Goal: Information Seeking & Learning: Learn about a topic

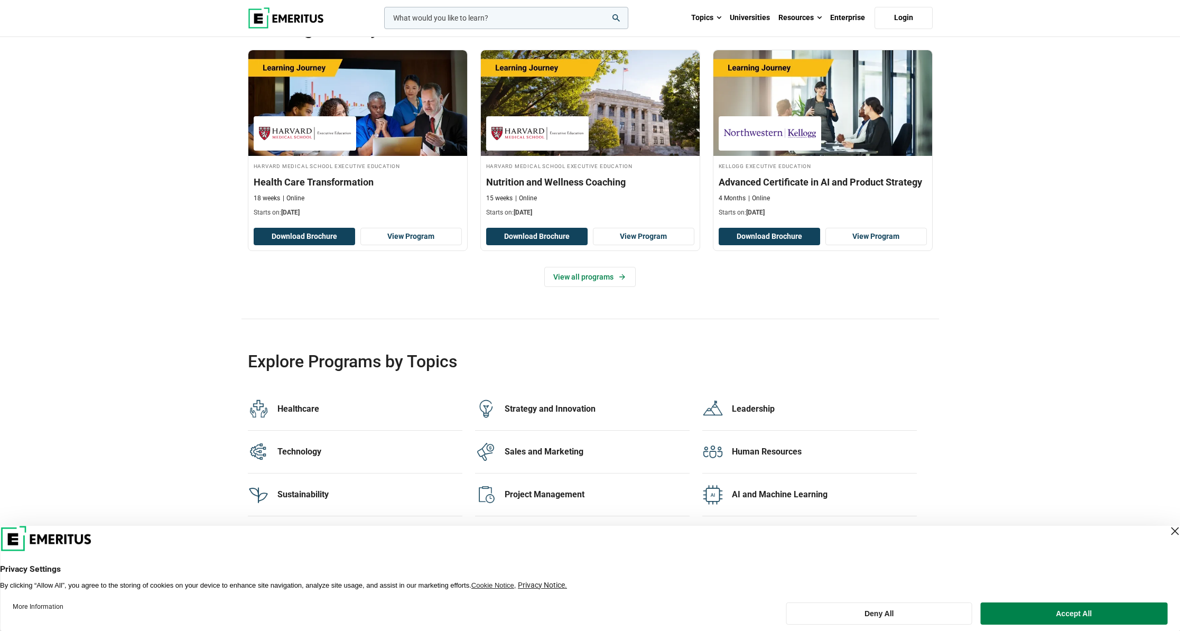
scroll to position [2087, 0]
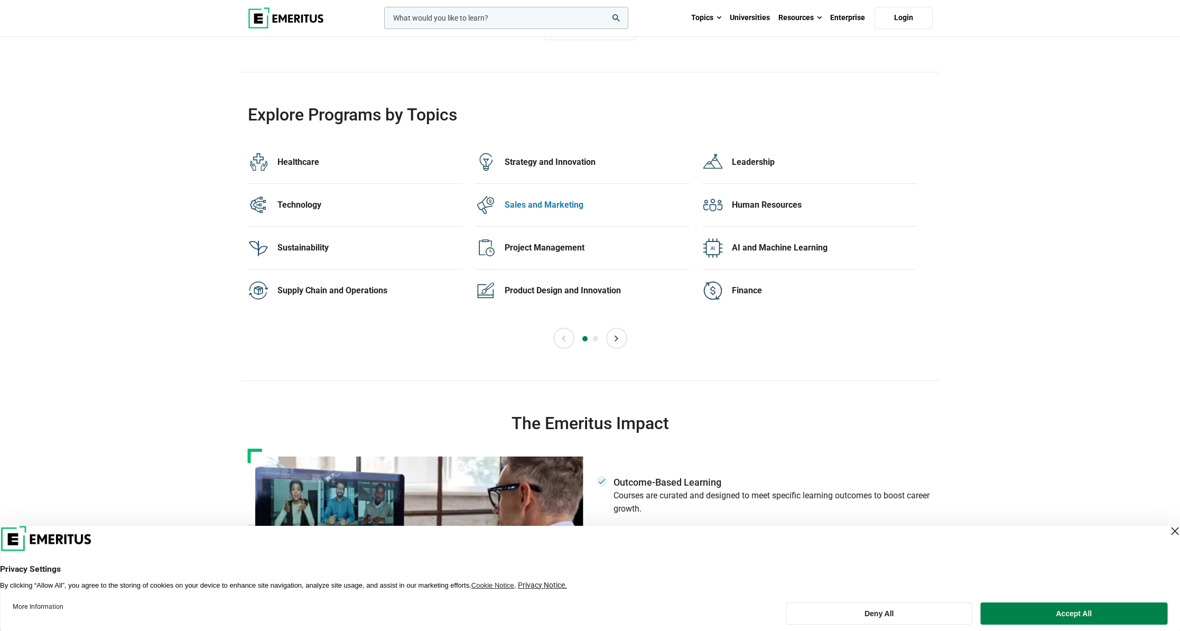
click at [527, 200] on div "Sales and Marketing" at bounding box center [597, 205] width 185 height 12
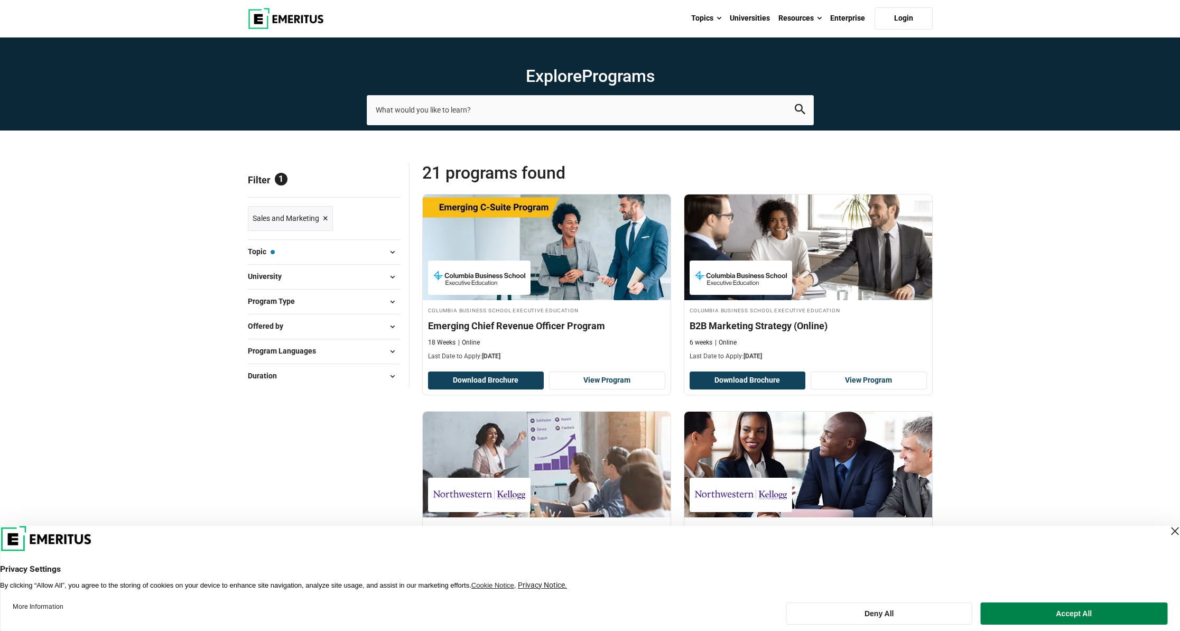
click at [1167, 524] on div "Close Layer" at bounding box center [1174, 531] width 15 height 15
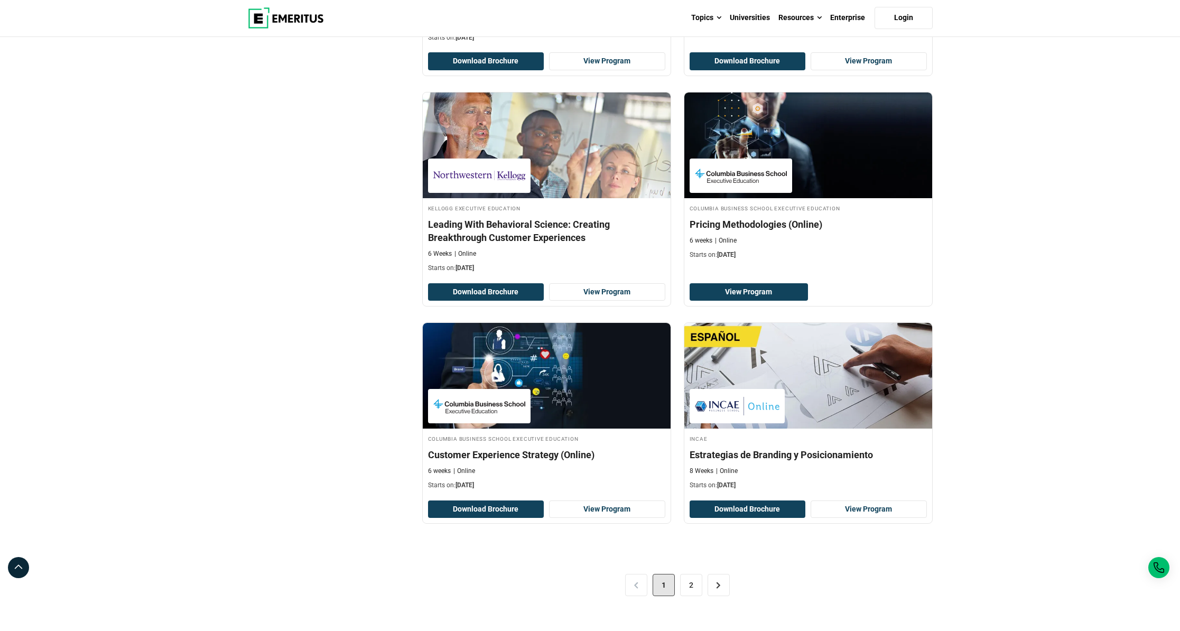
scroll to position [2070, 0]
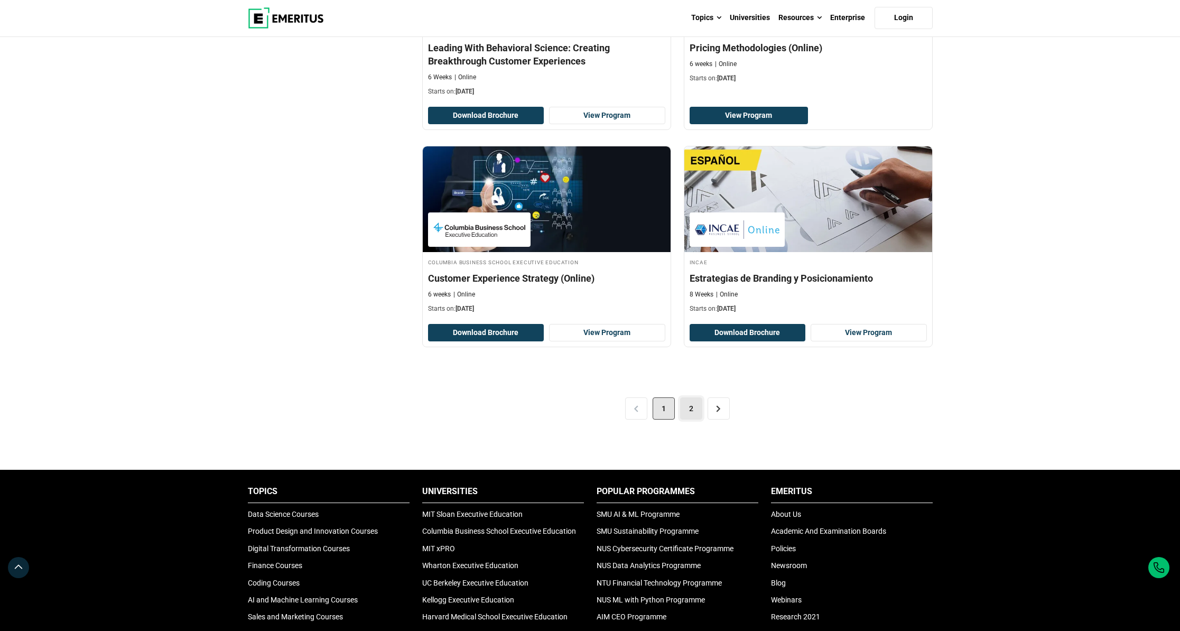
click at [688, 397] on link "2" at bounding box center [691, 408] width 22 height 22
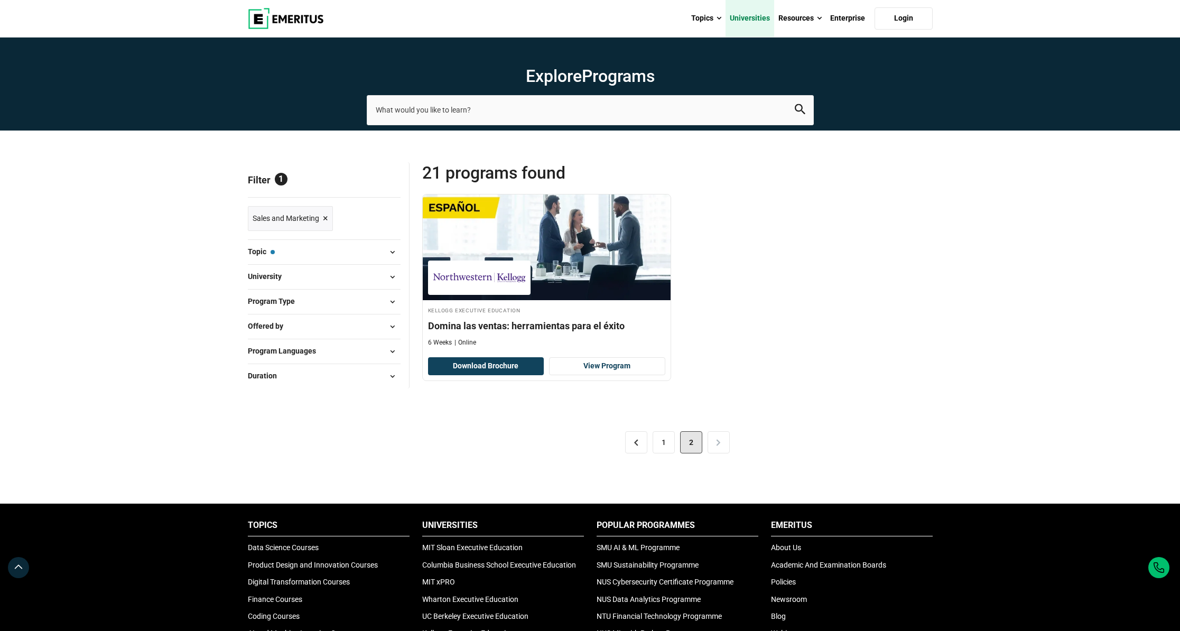
click at [766, 18] on link "Universities" at bounding box center [750, 18] width 49 height 37
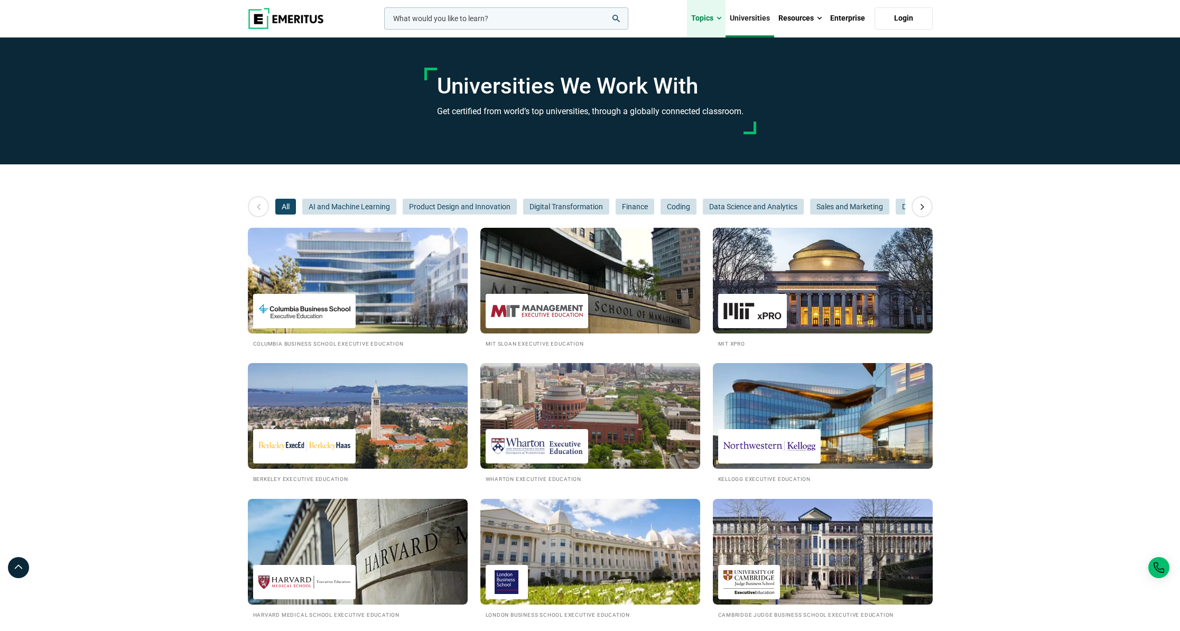
click at [717, 26] on link "Topics" at bounding box center [706, 18] width 39 height 37
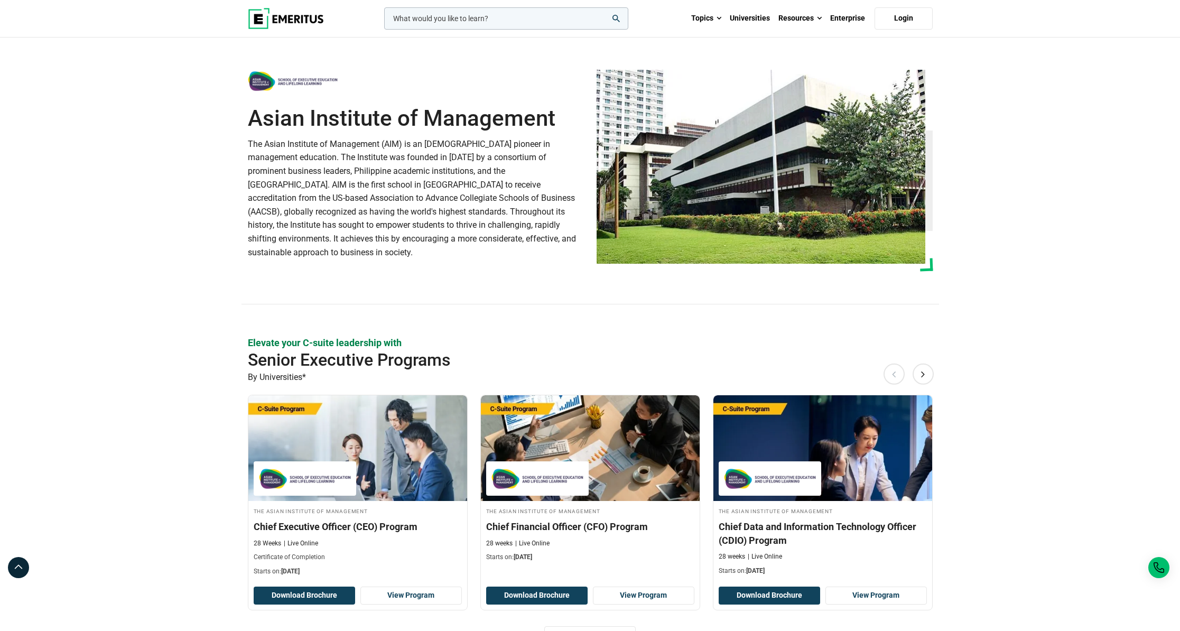
scroll to position [624, 0]
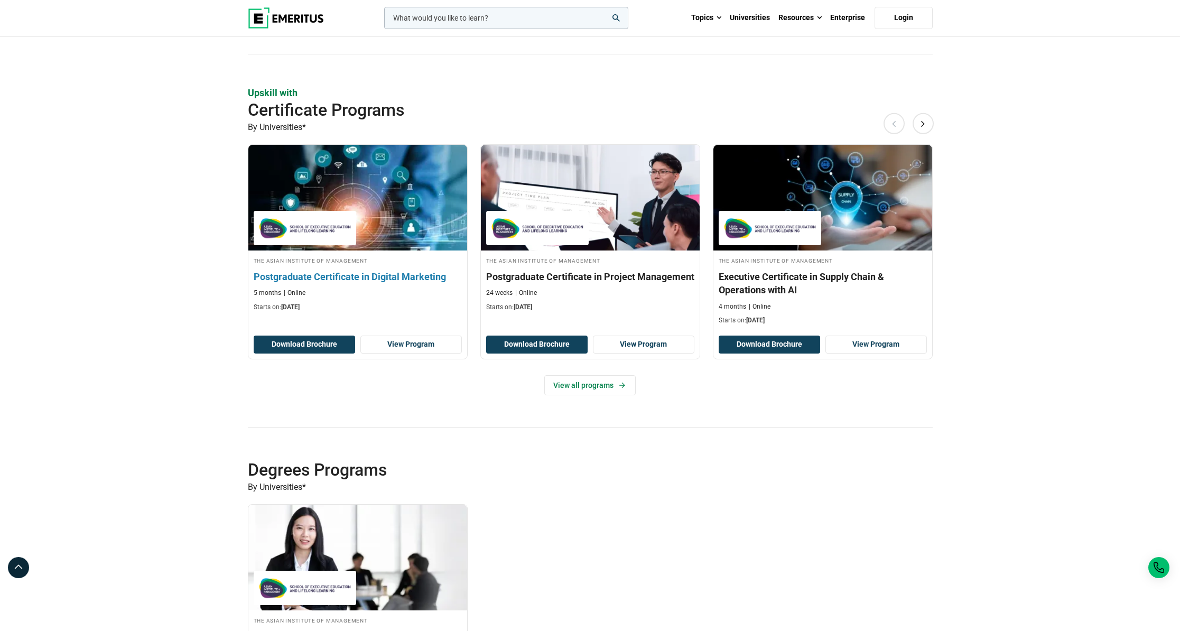
click at [312, 238] on img at bounding box center [305, 228] width 92 height 24
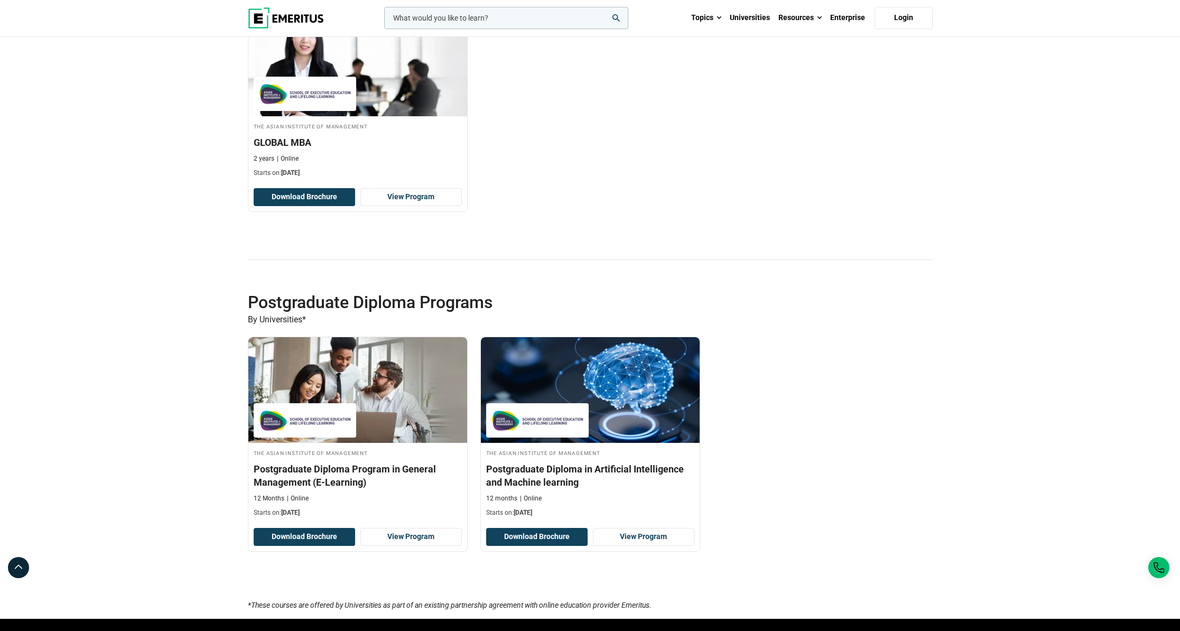
scroll to position [1126, 0]
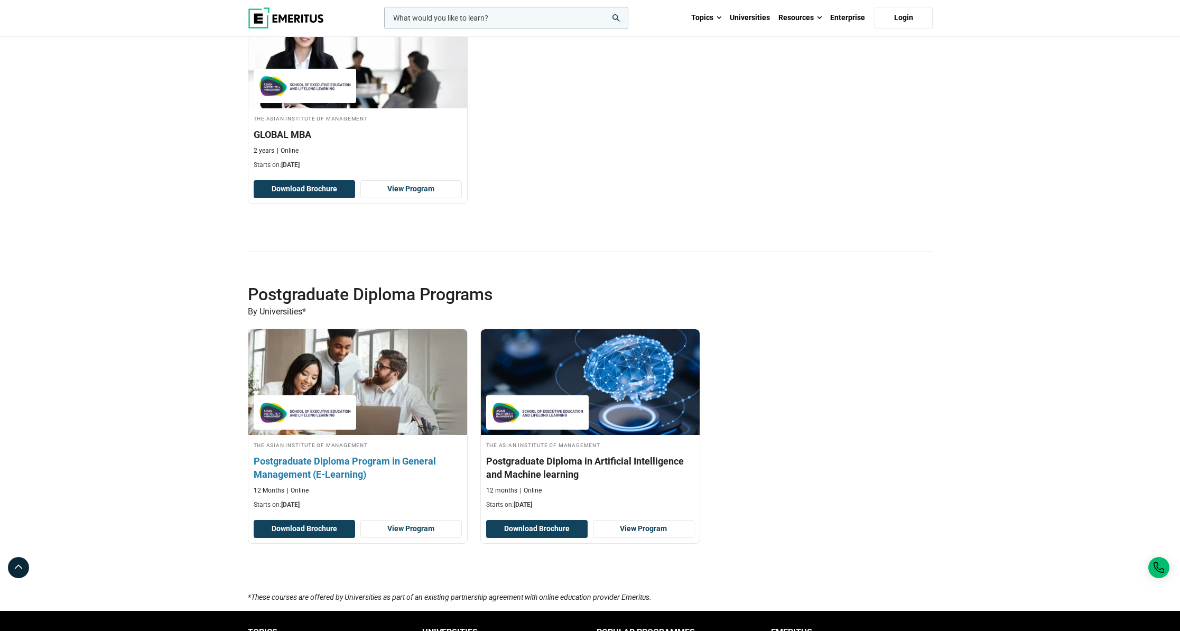
click at [315, 401] on img at bounding box center [357, 382] width 240 height 116
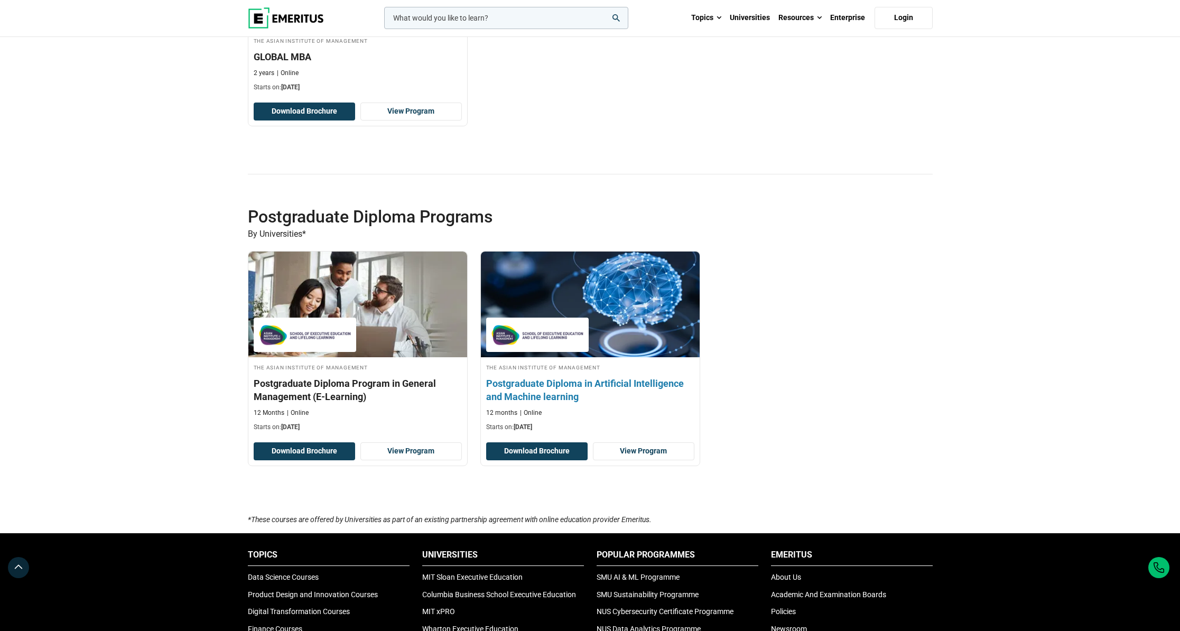
scroll to position [1085, 0]
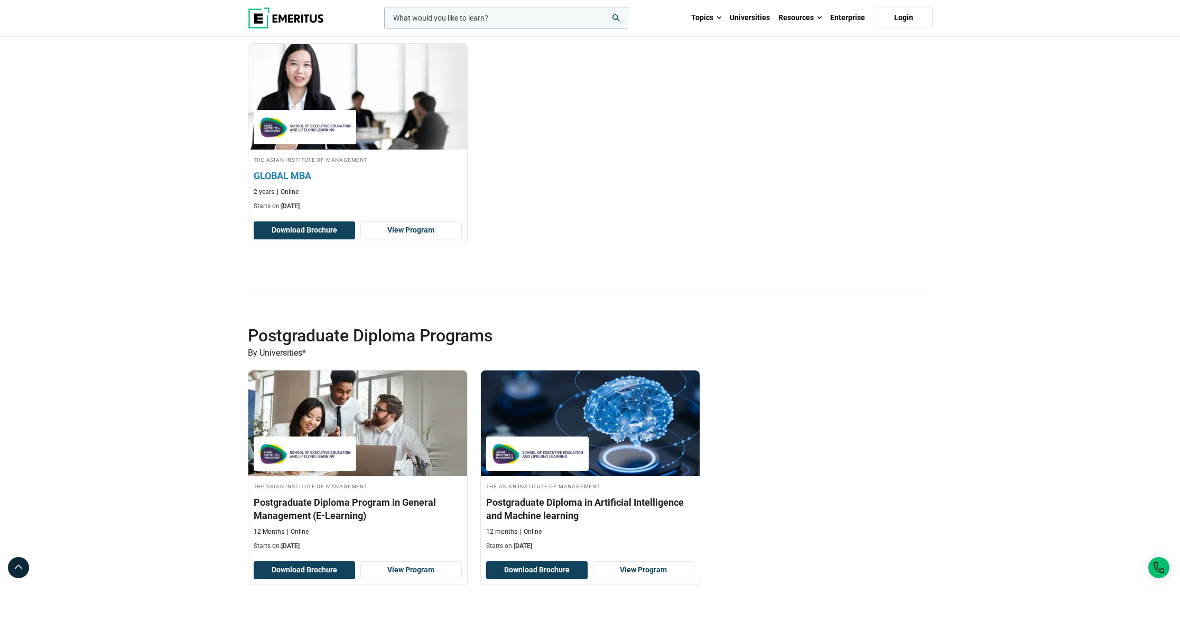
click at [312, 122] on img at bounding box center [305, 127] width 92 height 24
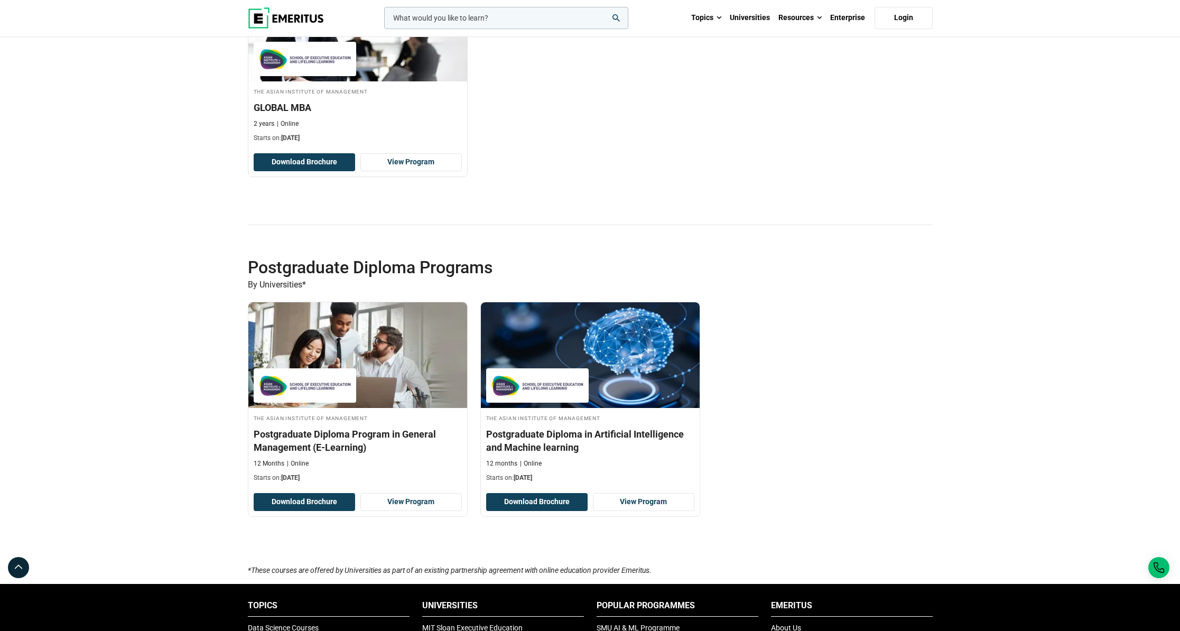
scroll to position [1155, 0]
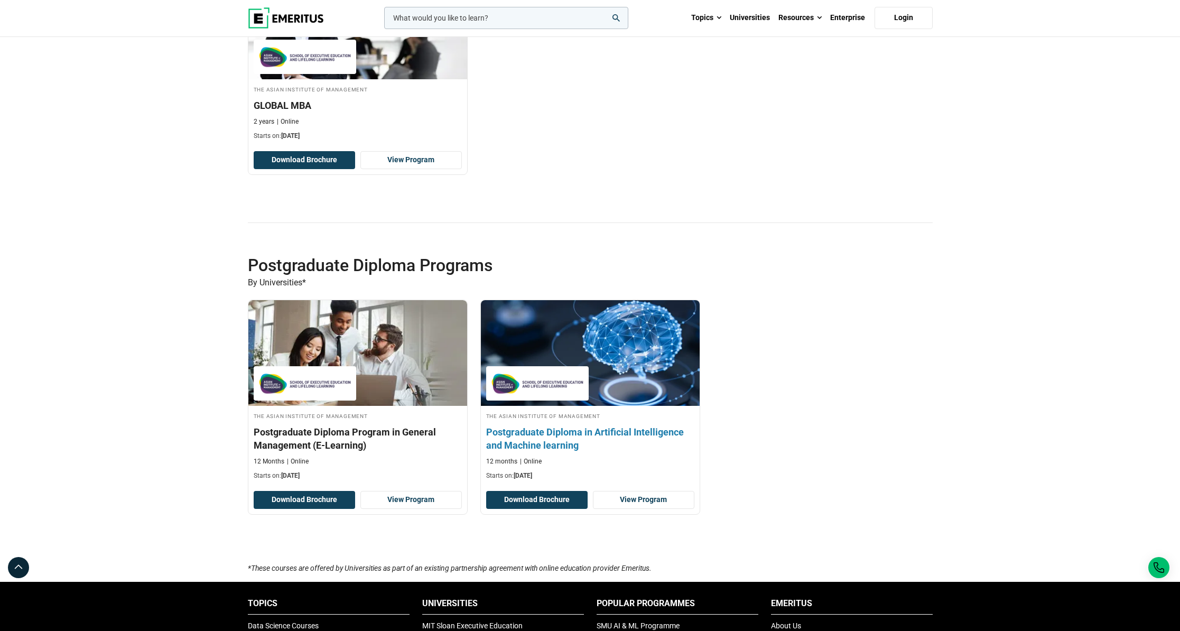
click at [580, 374] on div at bounding box center [537, 383] width 103 height 34
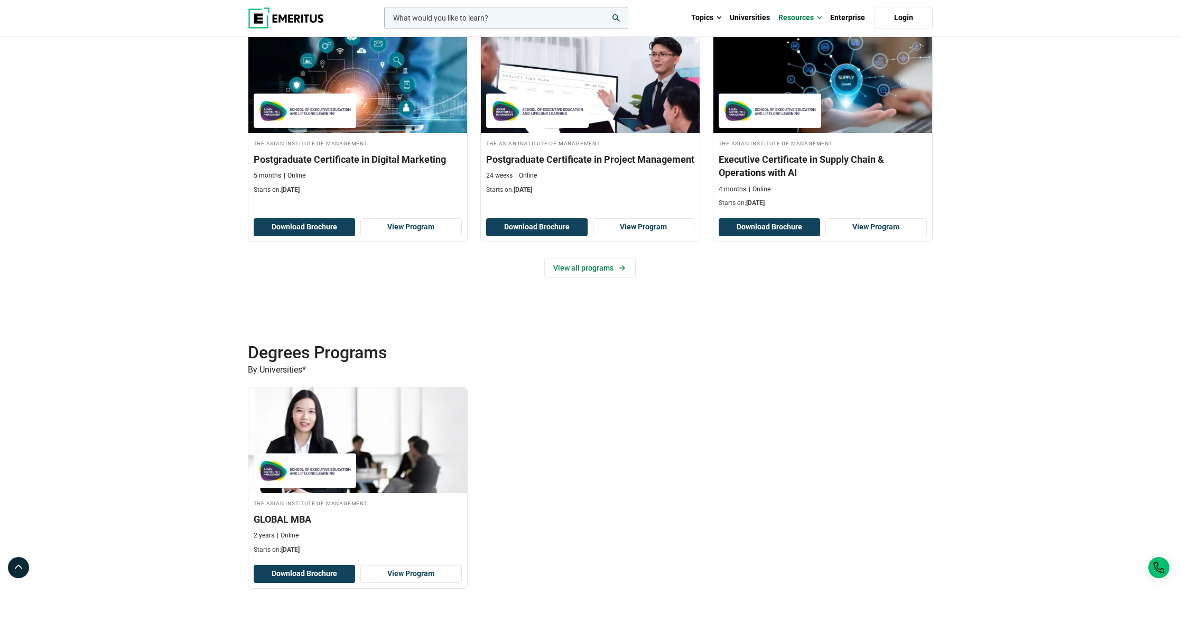
scroll to position [687, 0]
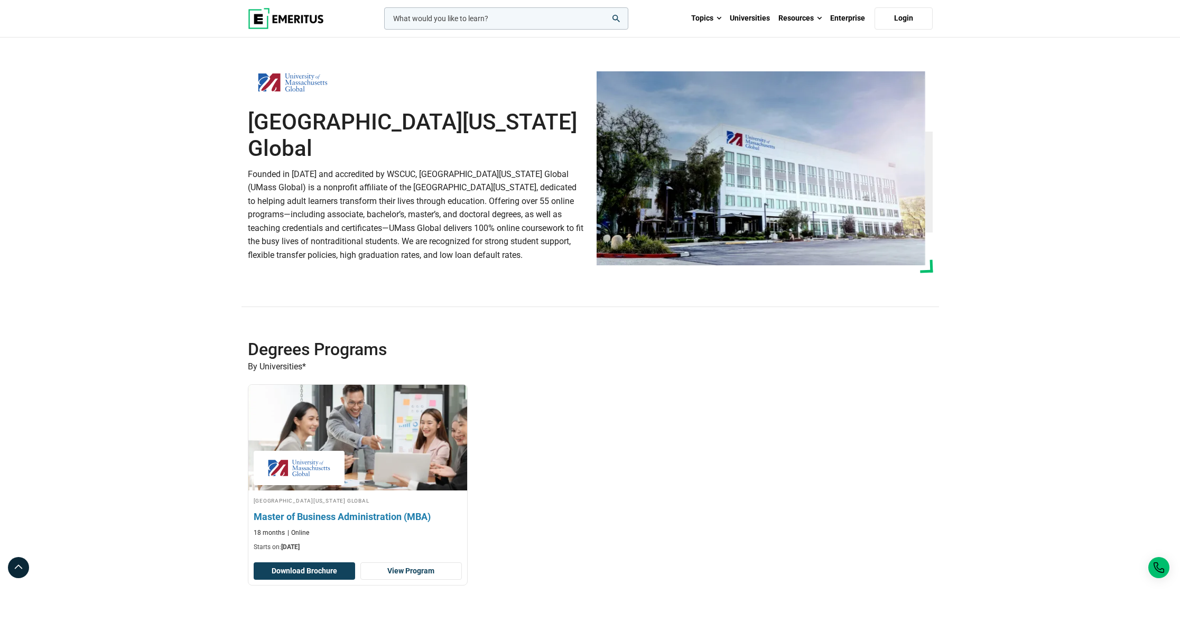
click at [305, 441] on img at bounding box center [357, 437] width 240 height 116
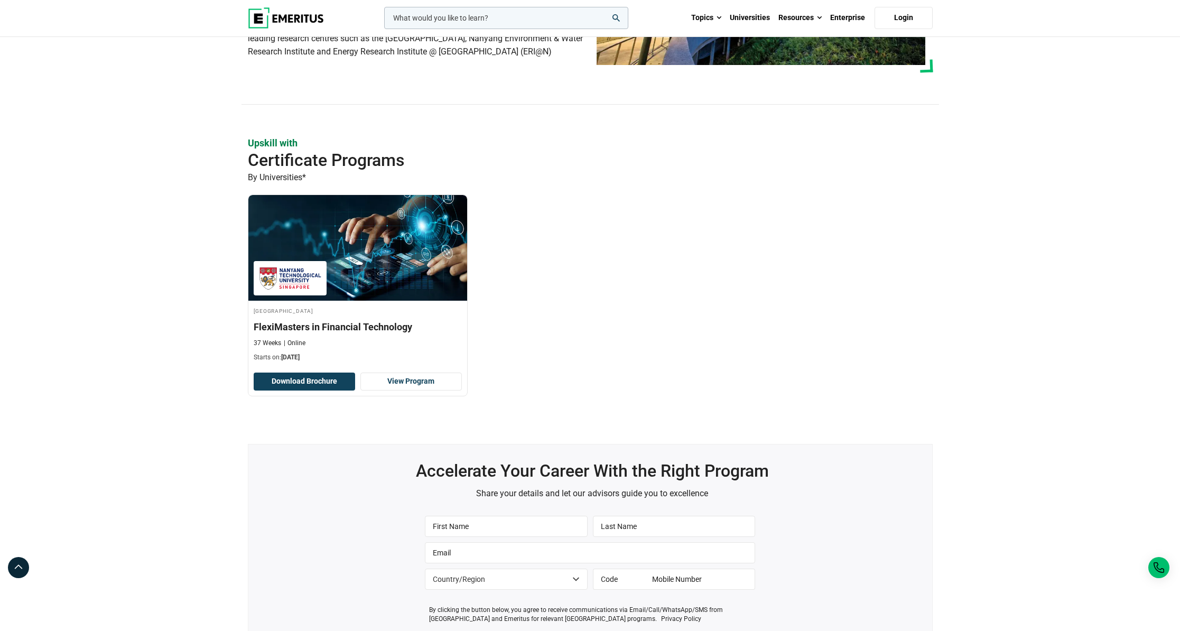
scroll to position [199, 0]
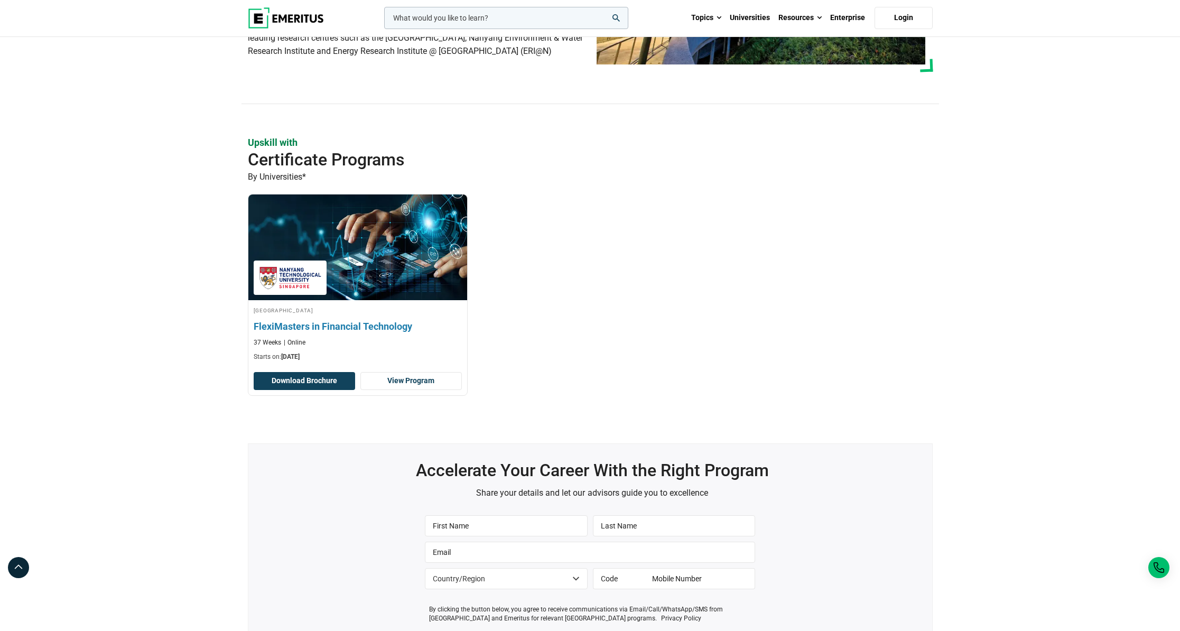
click at [270, 292] on div at bounding box center [290, 278] width 73 height 34
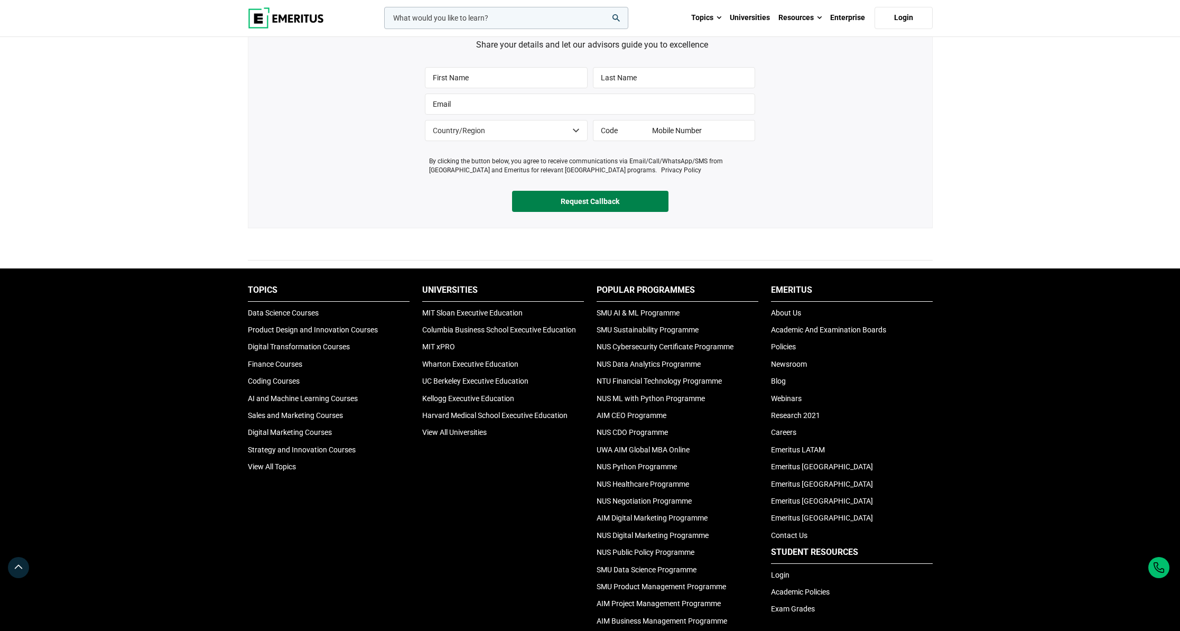
scroll to position [877, 0]
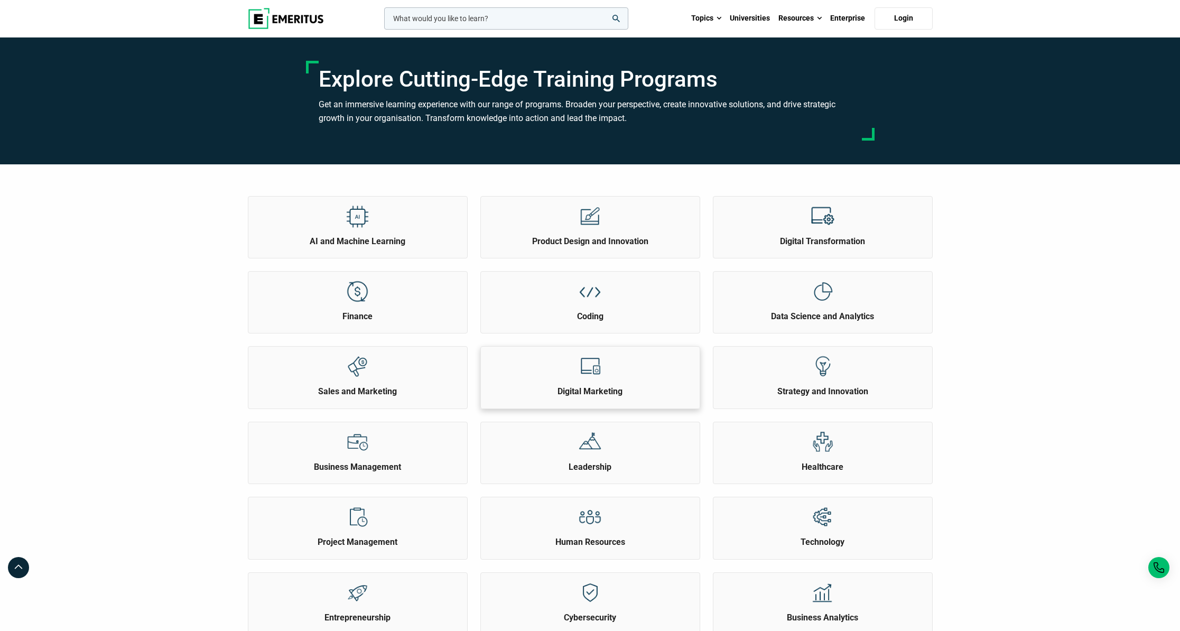
click at [563, 383] on div "Digital Marketing" at bounding box center [590, 372] width 219 height 51
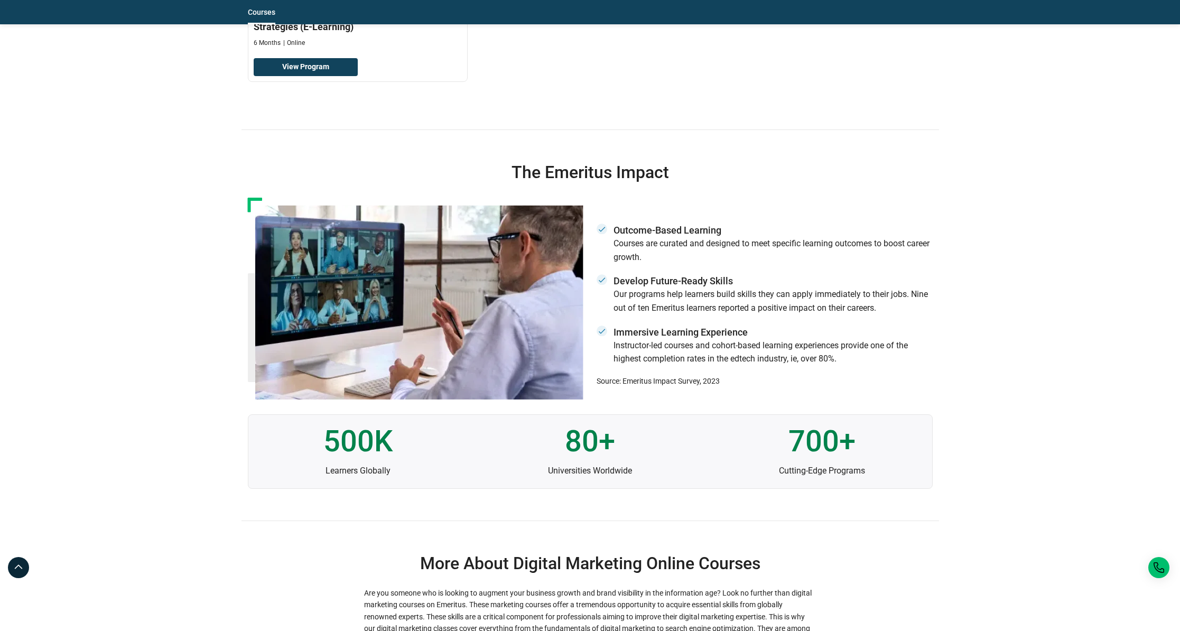
scroll to position [1963, 0]
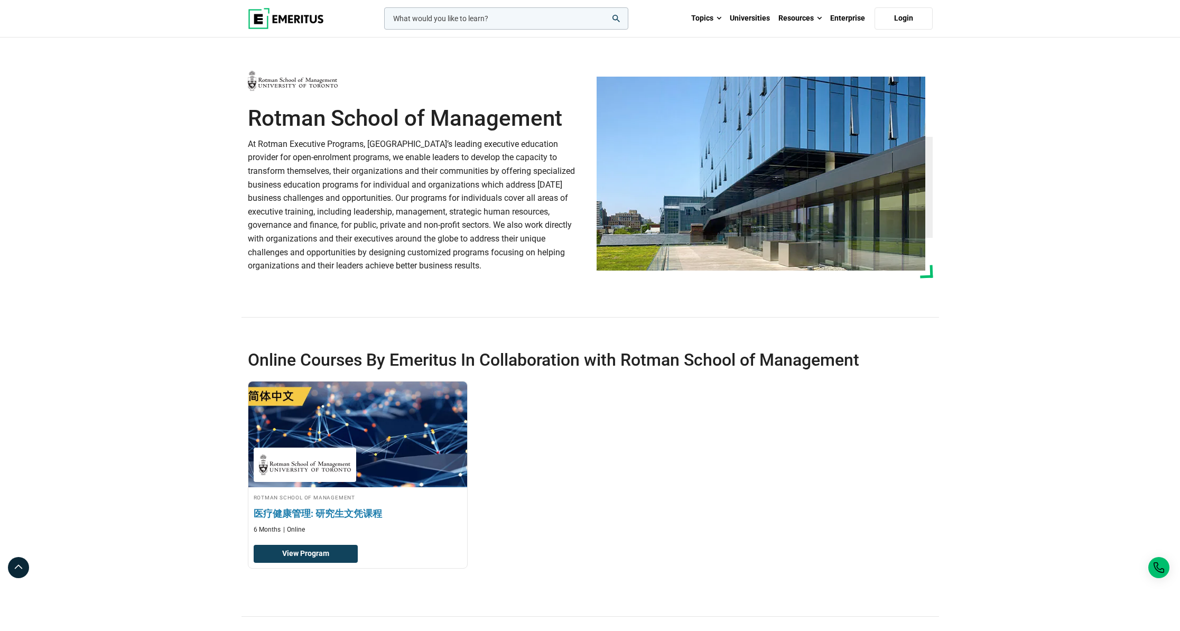
scroll to position [2, 0]
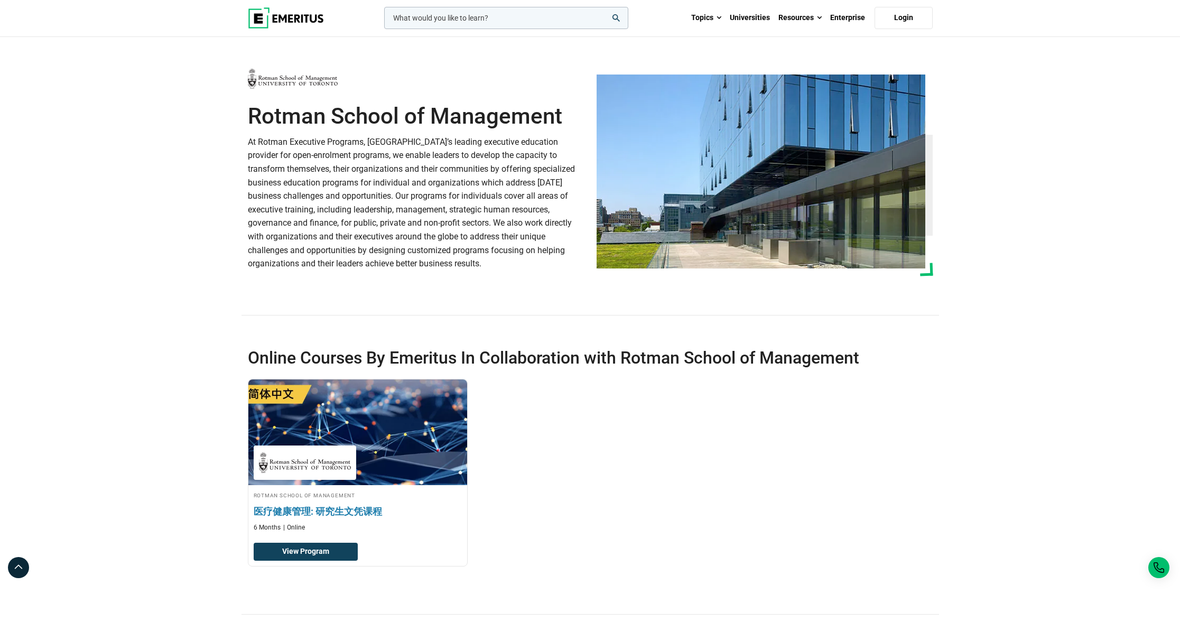
click at [282, 449] on img at bounding box center [357, 432] width 240 height 116
